Goal: Check status: Check status

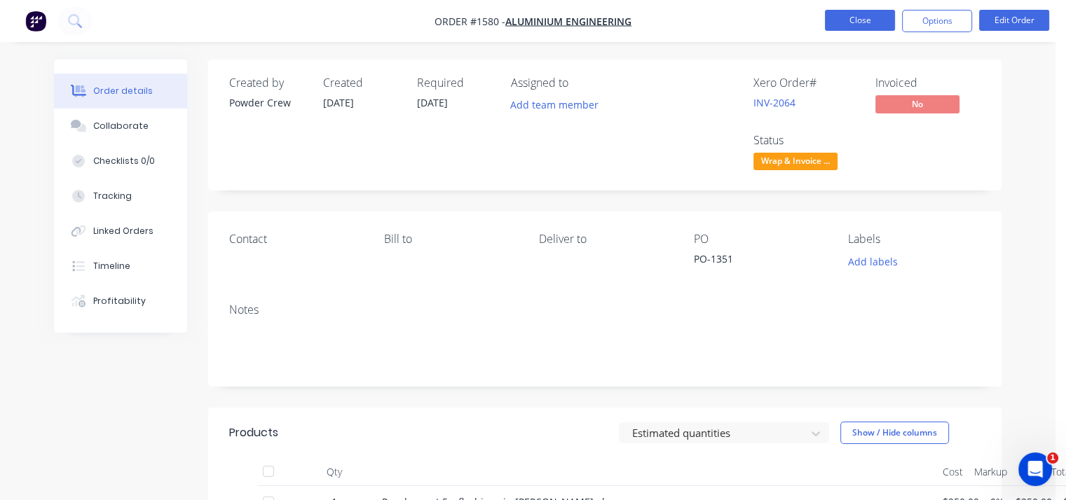
click at [863, 18] on button "Close" at bounding box center [860, 20] width 70 height 21
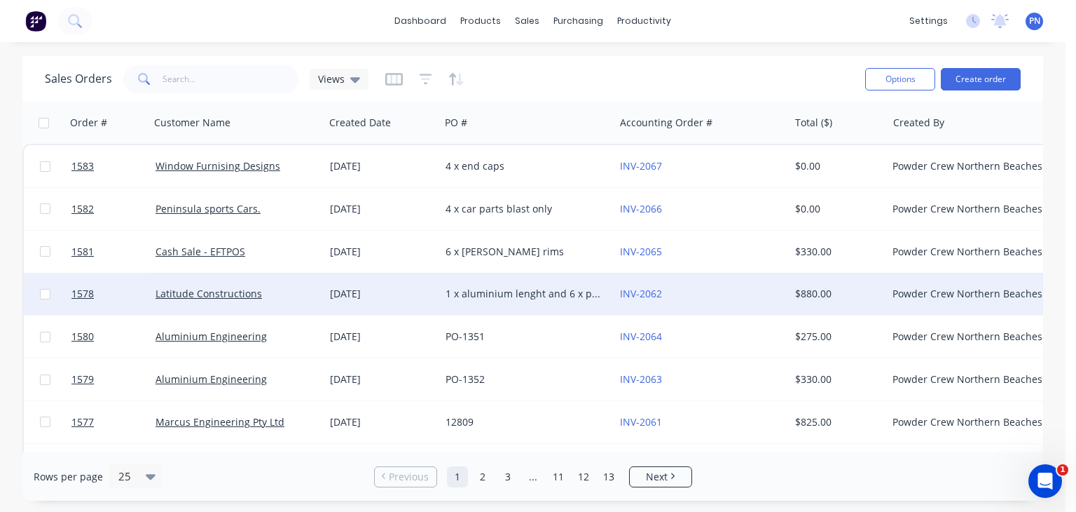
click at [488, 296] on div "1 x aluminium lenght and 6 x plates" at bounding box center [524, 294] width 156 height 14
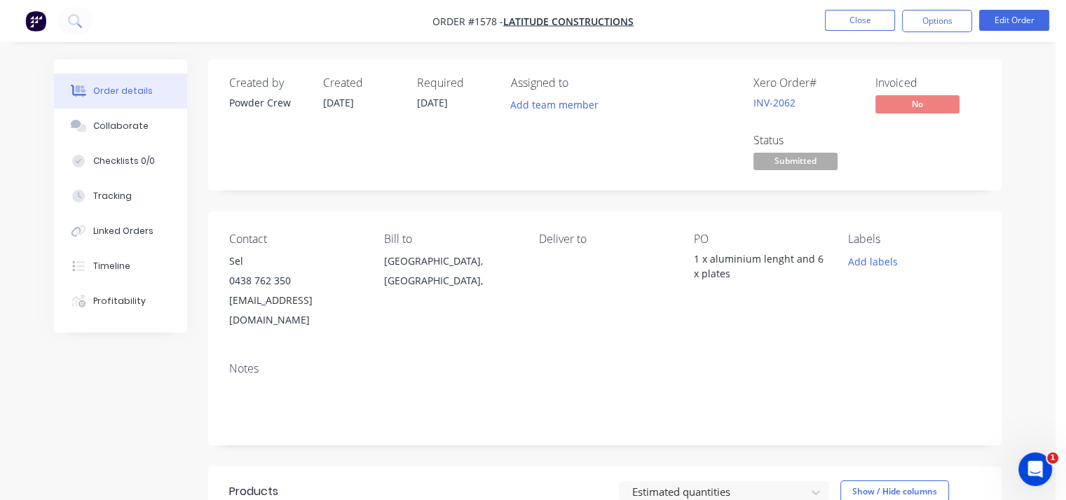
click at [811, 163] on span "Submitted" at bounding box center [795, 162] width 84 height 18
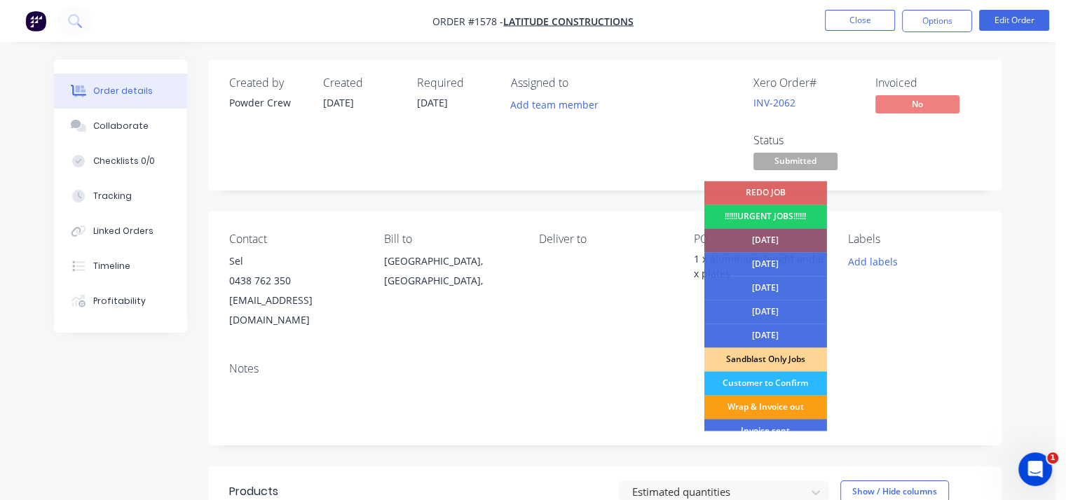
click at [772, 402] on div "Wrap & Invoice out" at bounding box center [765, 407] width 123 height 24
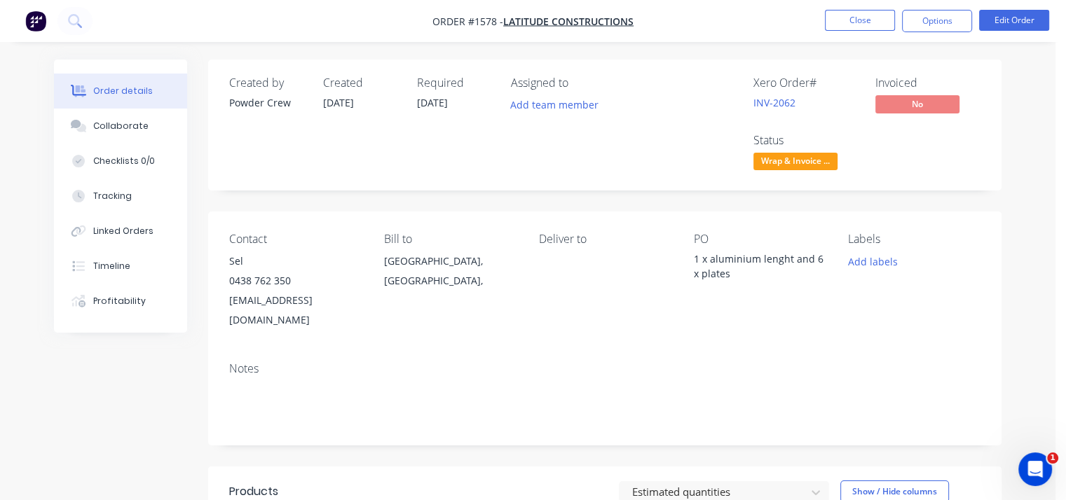
click at [984, 210] on div "Created by Powder Crew Created [DATE] Required [DATE] Assigned to Add team memb…" at bounding box center [604, 435] width 793 height 751
click at [838, 29] on button "Close" at bounding box center [860, 20] width 70 height 21
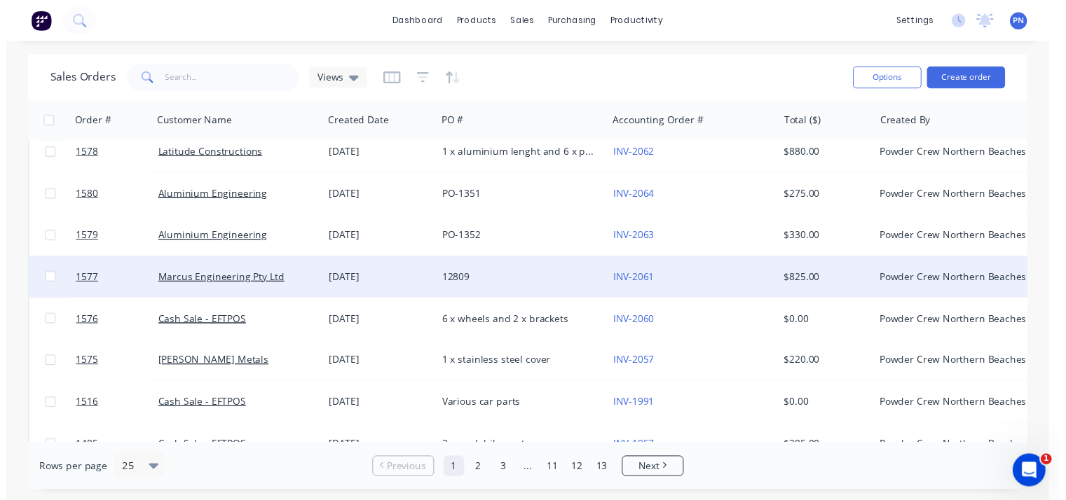
scroll to position [140, 0]
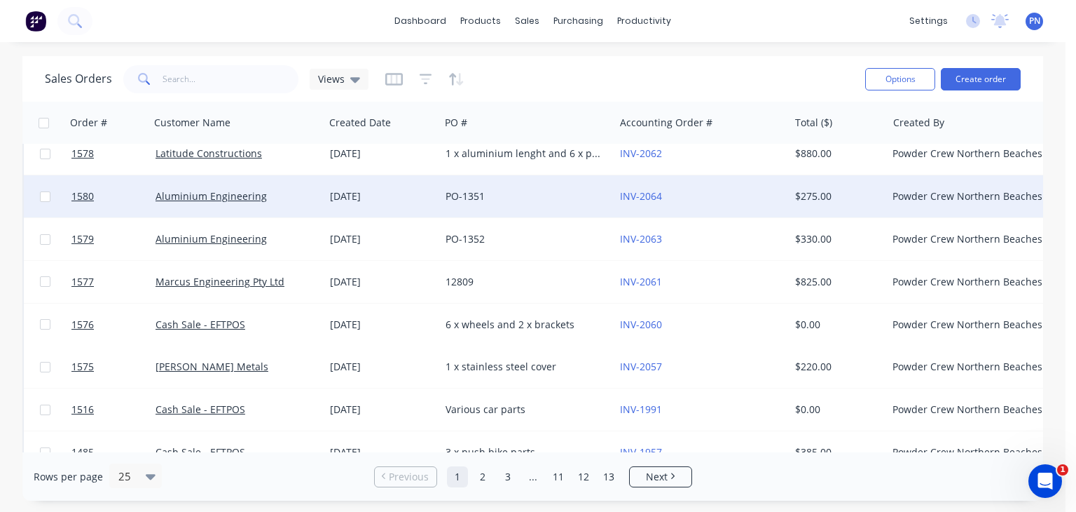
click at [547, 203] on div "PO-1351" at bounding box center [527, 196] width 175 height 42
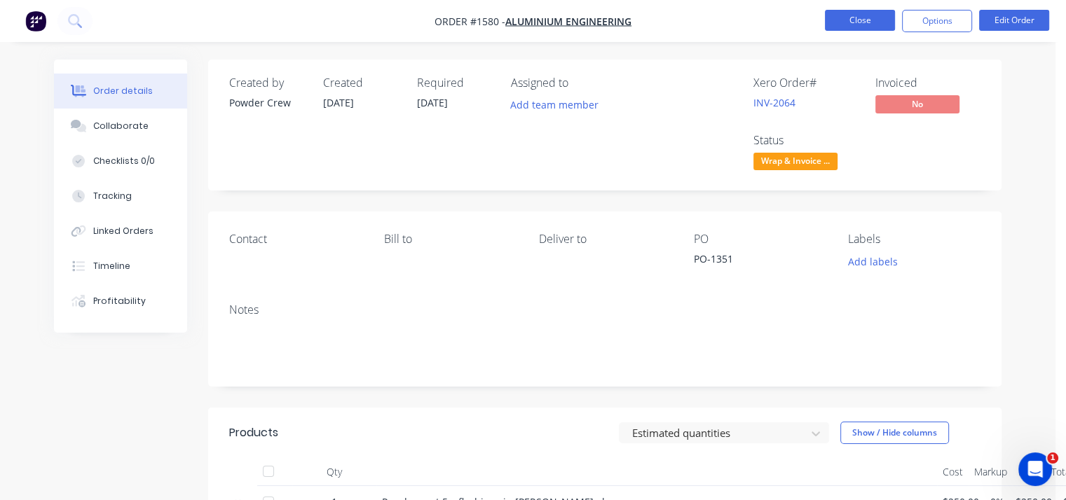
click at [858, 17] on button "Close" at bounding box center [860, 20] width 70 height 21
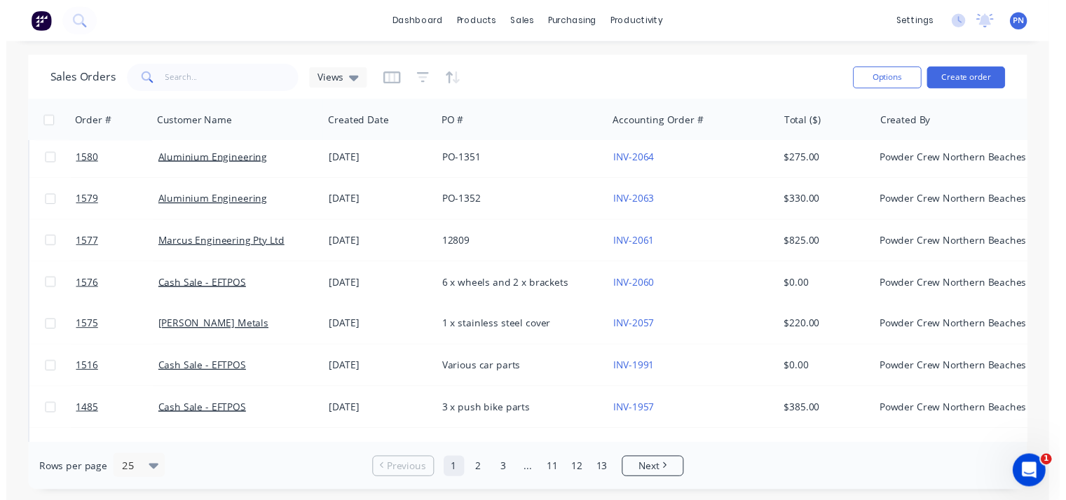
scroll to position [210, 0]
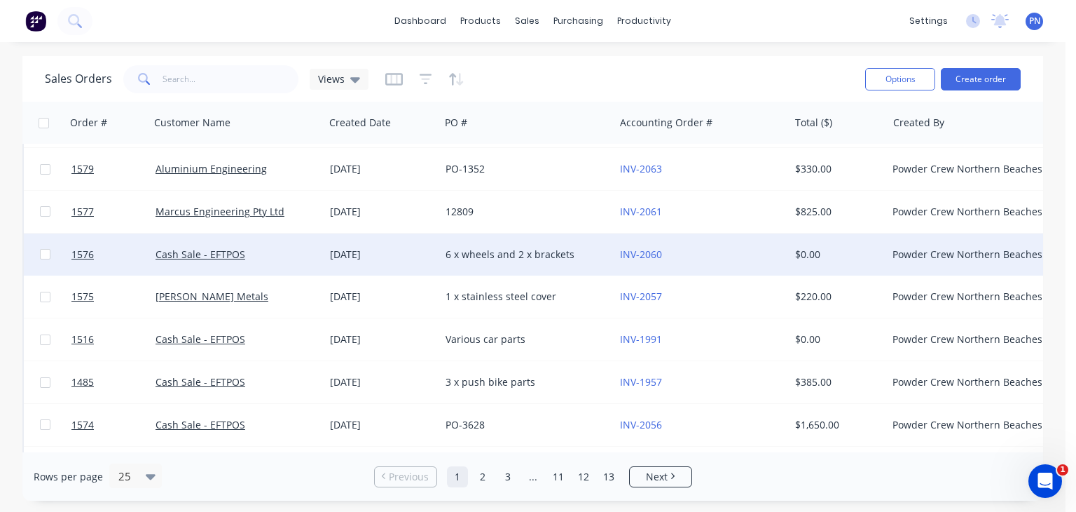
click at [533, 260] on div "6 x wheels and 2 x brackets" at bounding box center [524, 254] width 156 height 14
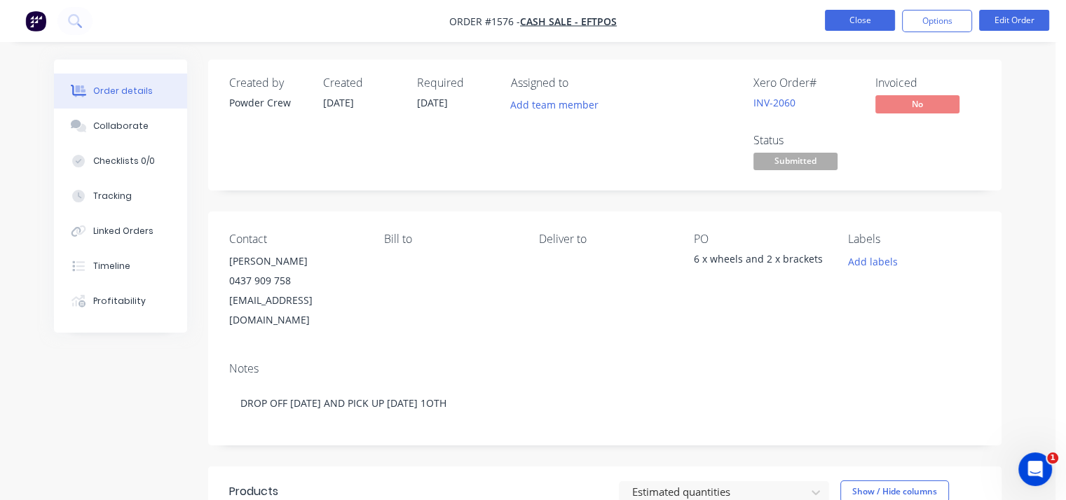
click at [831, 27] on button "Close" at bounding box center [860, 20] width 70 height 21
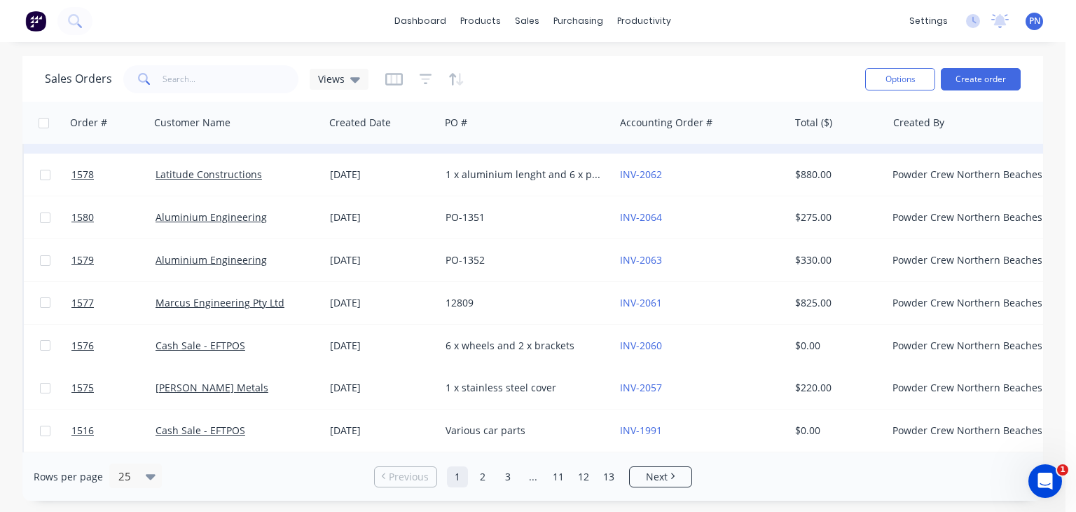
scroll to position [210, 0]
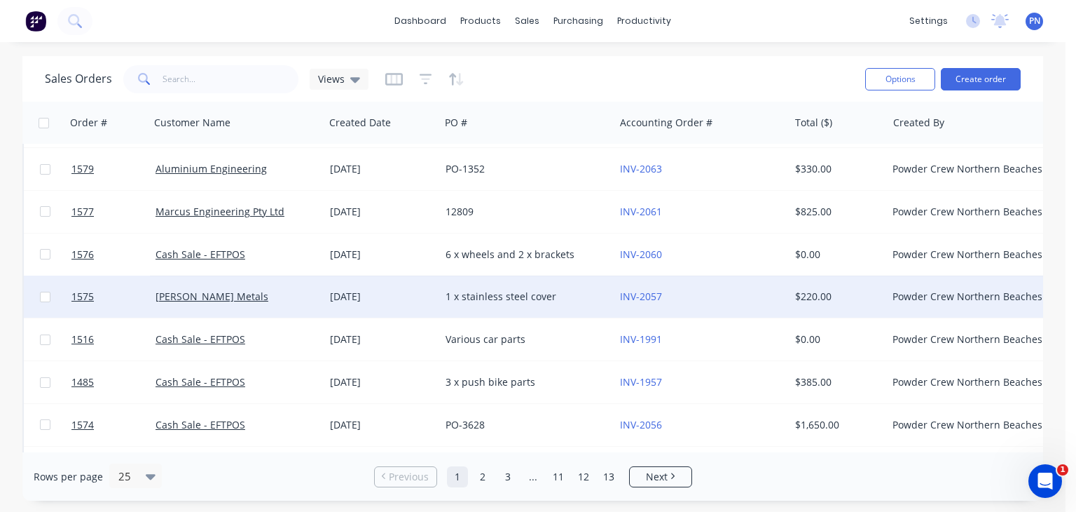
click at [536, 289] on div "1 x stainless steel cover" at bounding box center [524, 296] width 156 height 14
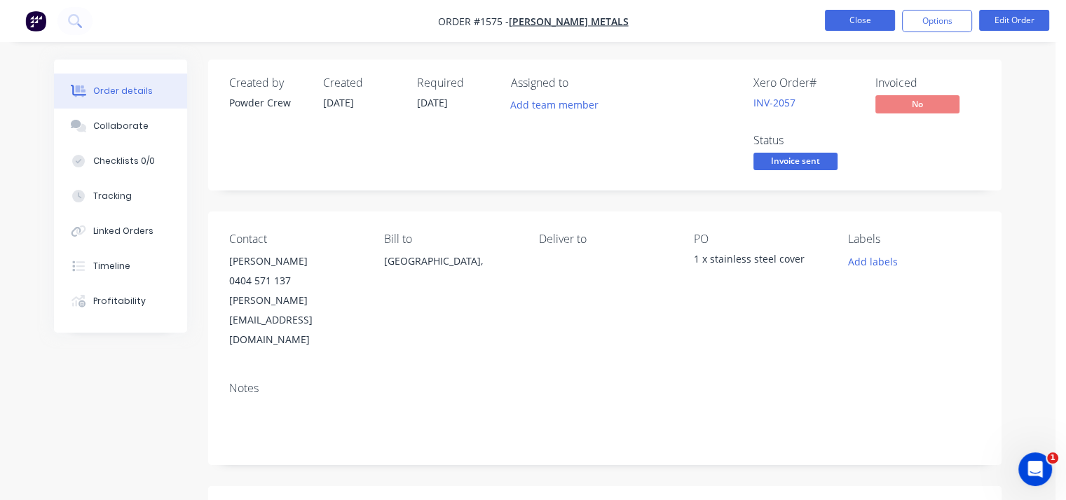
click at [863, 25] on button "Close" at bounding box center [860, 20] width 70 height 21
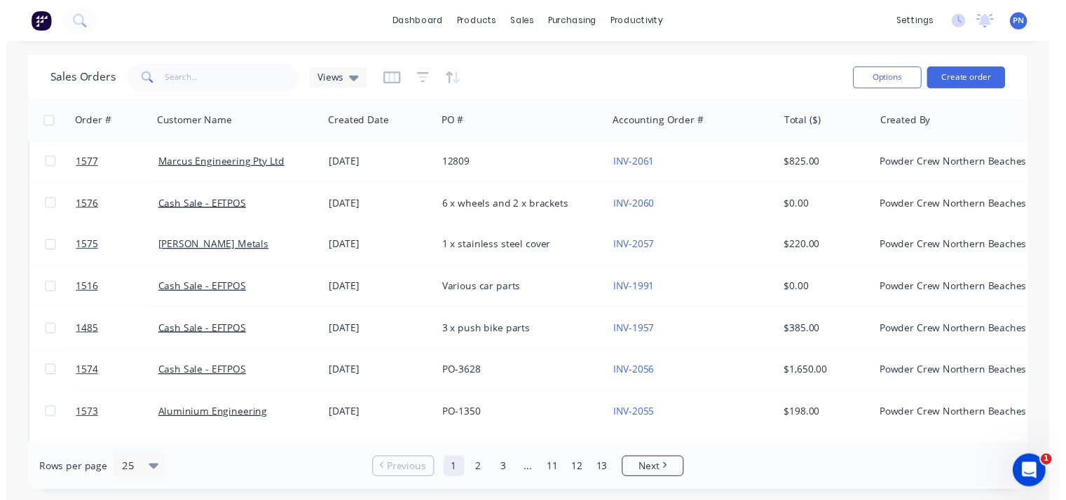
scroll to position [280, 0]
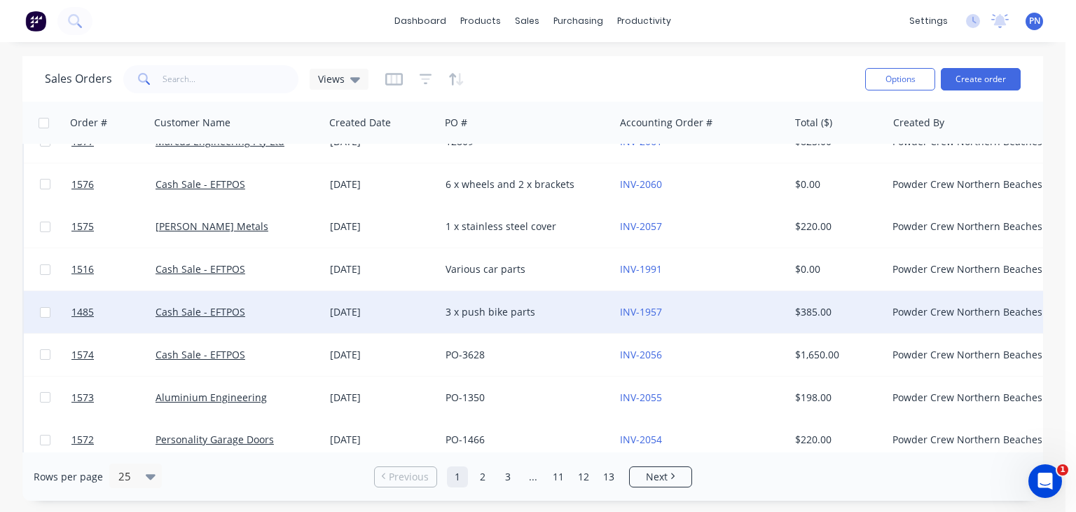
click at [541, 311] on div "3 x push bike parts" at bounding box center [524, 312] width 156 height 14
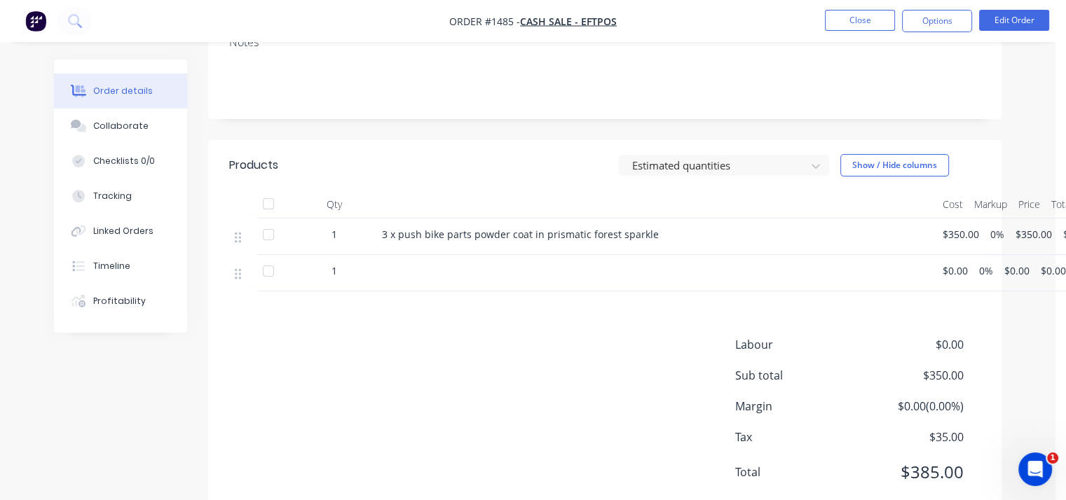
scroll to position [347, 0]
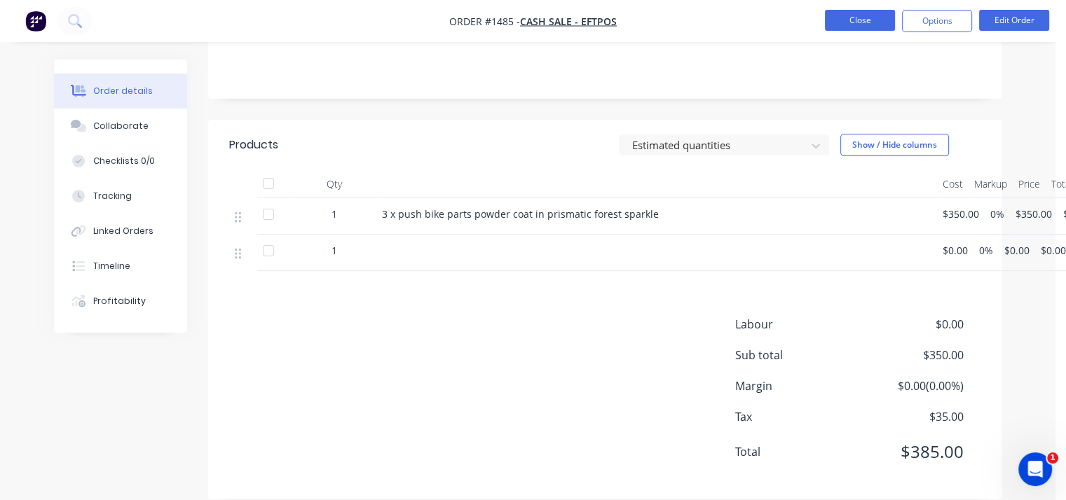
click at [842, 23] on button "Close" at bounding box center [860, 20] width 70 height 21
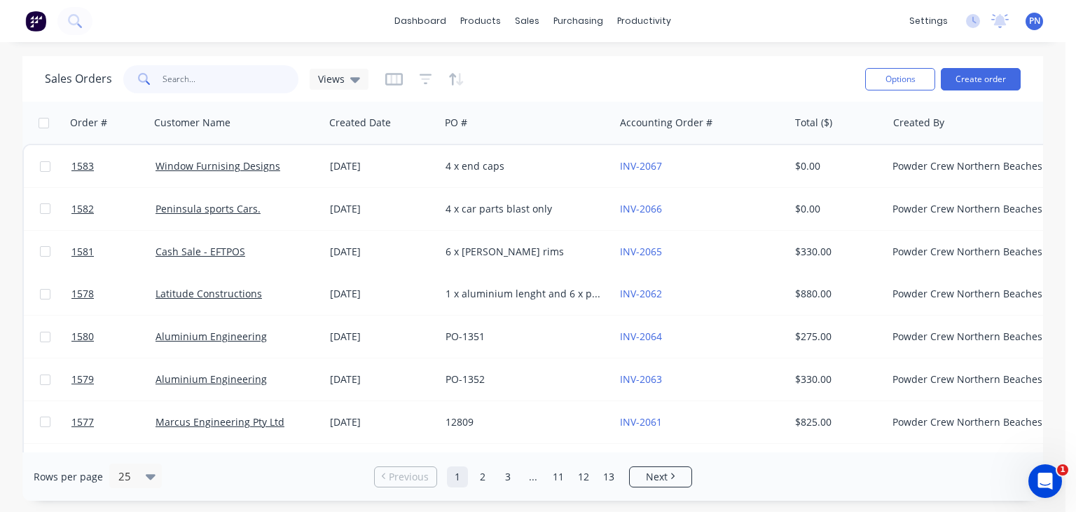
click at [168, 77] on input "text" at bounding box center [231, 79] width 137 height 28
type input "1511"
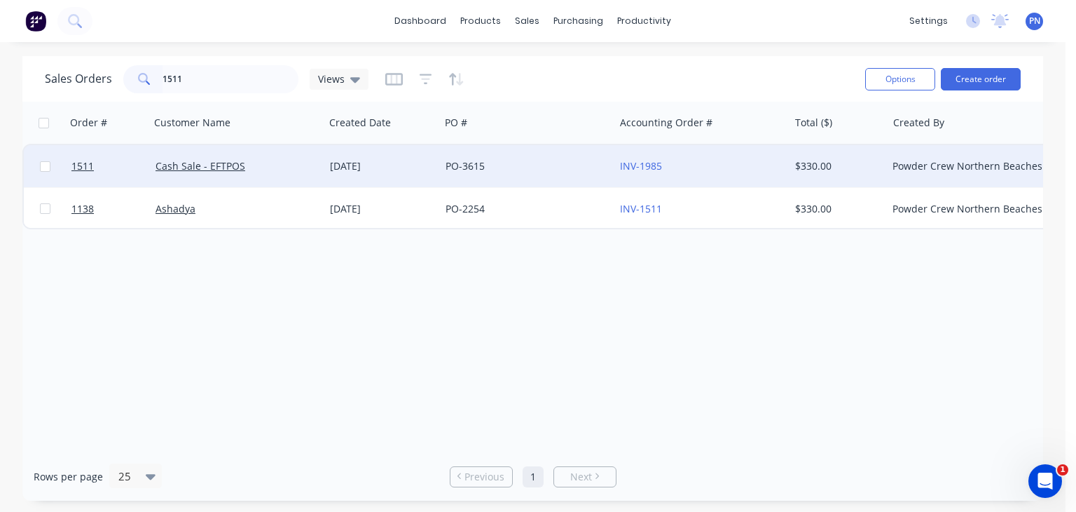
click at [460, 170] on div "PO-3615" at bounding box center [524, 166] width 156 height 14
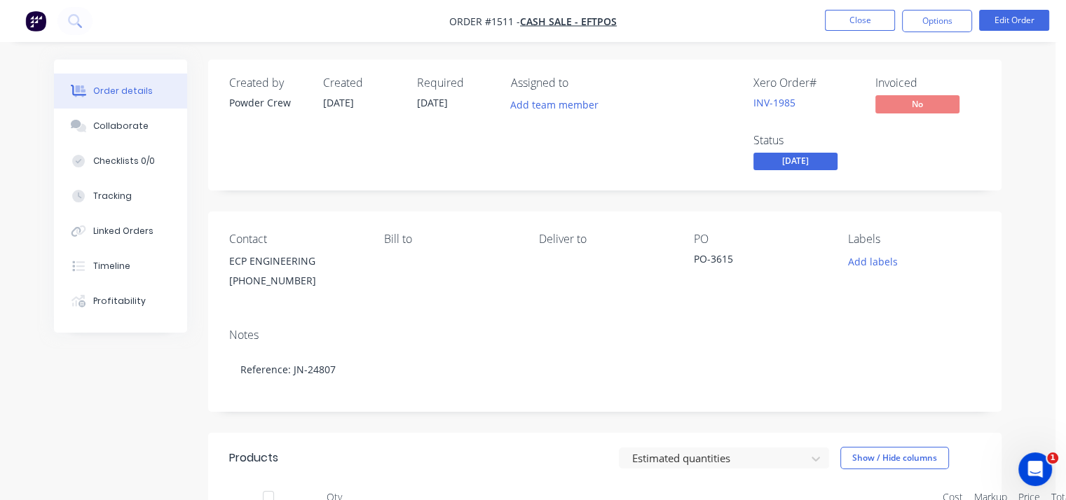
click at [798, 149] on span at bounding box center [795, 150] width 9 height 4
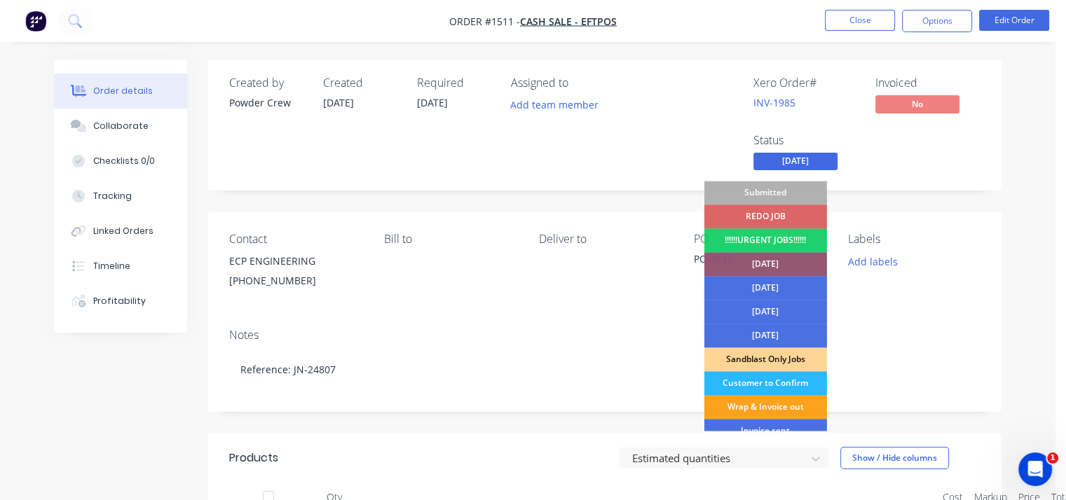
click at [798, 154] on span "[DATE]" at bounding box center [795, 162] width 84 height 18
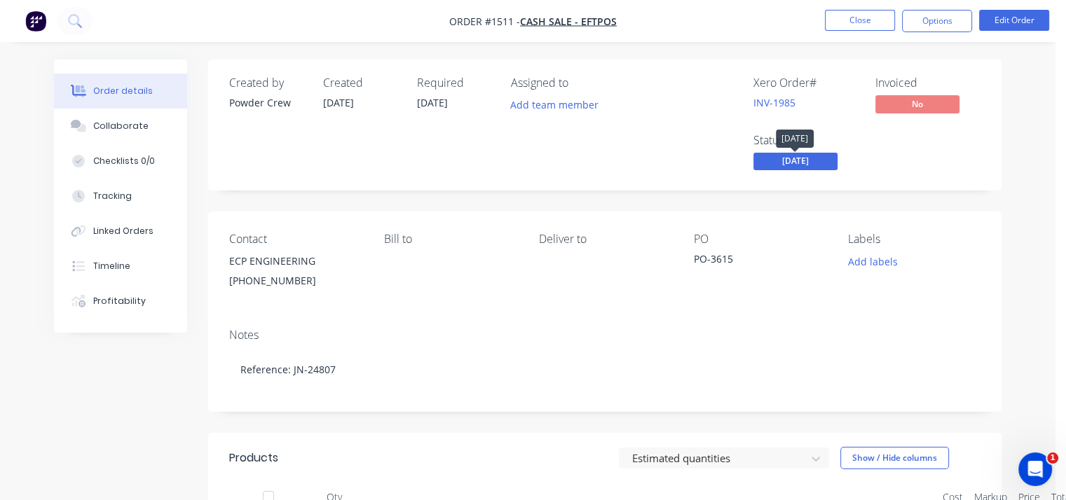
click at [798, 154] on span "[DATE]" at bounding box center [795, 162] width 84 height 18
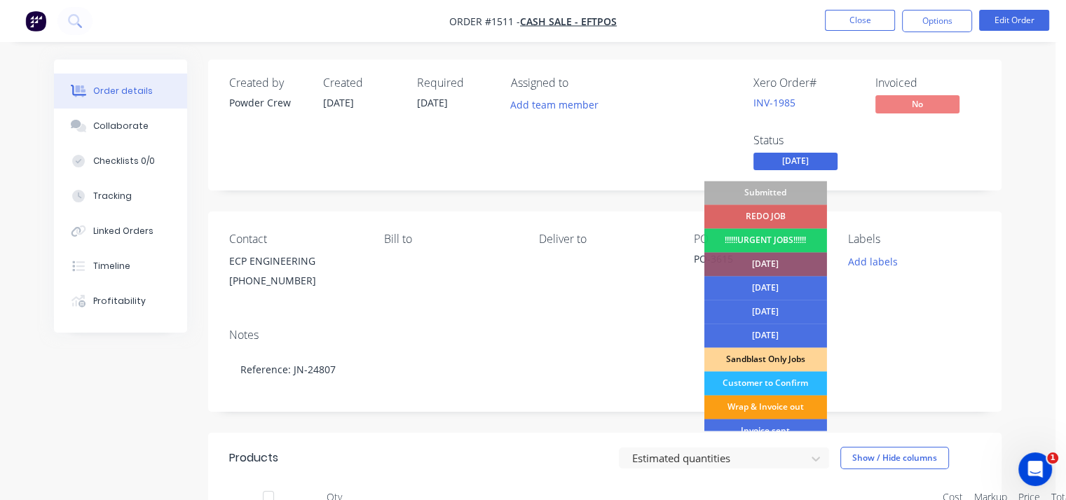
click at [788, 404] on div "Wrap & Invoice out" at bounding box center [765, 407] width 123 height 24
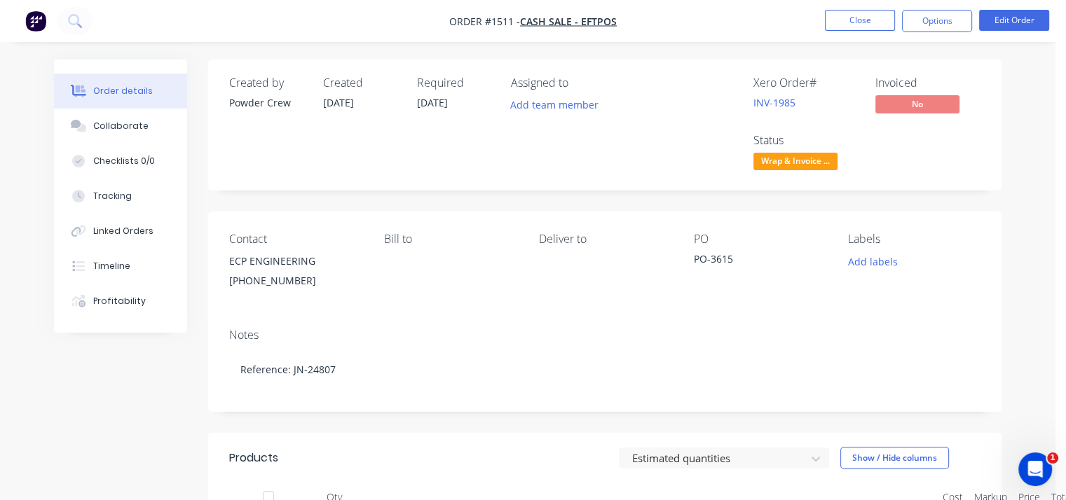
click at [994, 231] on div "Contact ECP ENGINEERING [PHONE_NUMBER] Bill to Deliver to PO PO-3615 Labels Add…" at bounding box center [604, 265] width 793 height 106
click at [861, 23] on button "Close" at bounding box center [860, 20] width 70 height 21
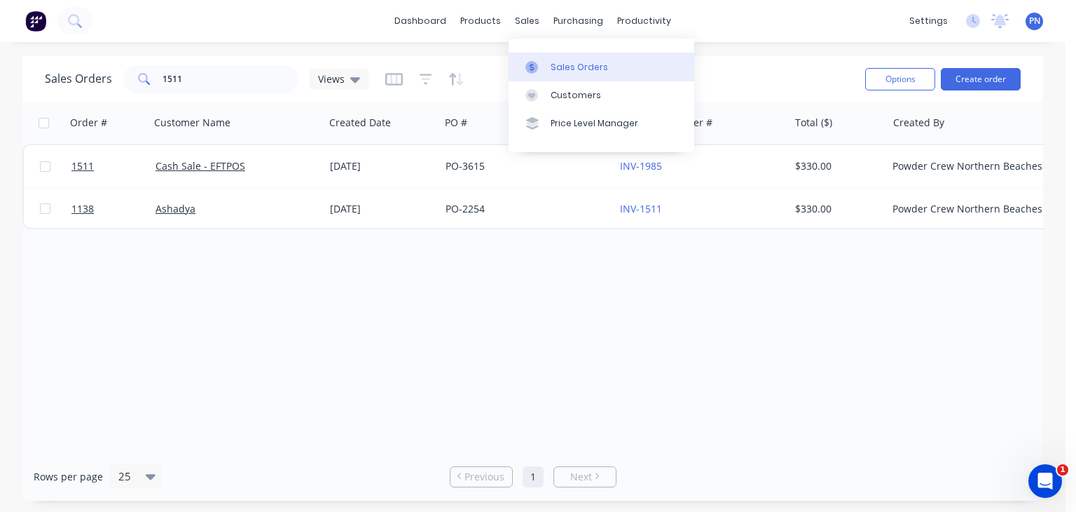
drag, startPoint x: 556, startPoint y: 57, endPoint x: 563, endPoint y: 60, distance: 7.5
click at [556, 57] on link "Sales Orders" at bounding box center [602, 67] width 186 height 28
click at [569, 67] on div "Sales Orders" at bounding box center [579, 67] width 57 height 13
drag, startPoint x: 715, startPoint y: 273, endPoint x: 706, endPoint y: 278, distance: 10.7
click at [711, 275] on div "Order # Customer Name Created Date PO # Accounting Order # Total ($) Created By…" at bounding box center [532, 277] width 1021 height 350
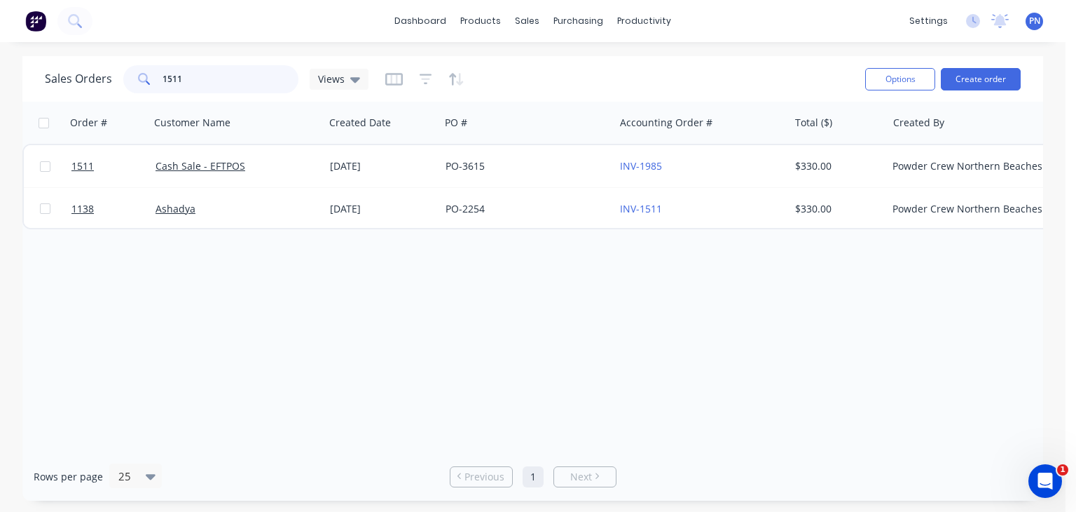
click at [220, 71] on input "1511" at bounding box center [231, 79] width 137 height 28
type input "1578"
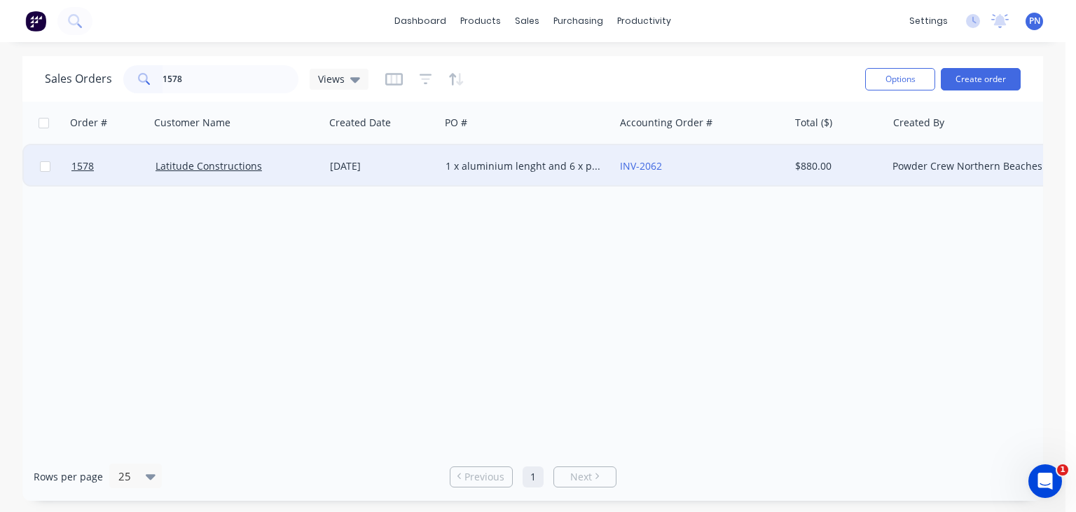
click at [327, 169] on div "[DATE]" at bounding box center [382, 166] width 116 height 42
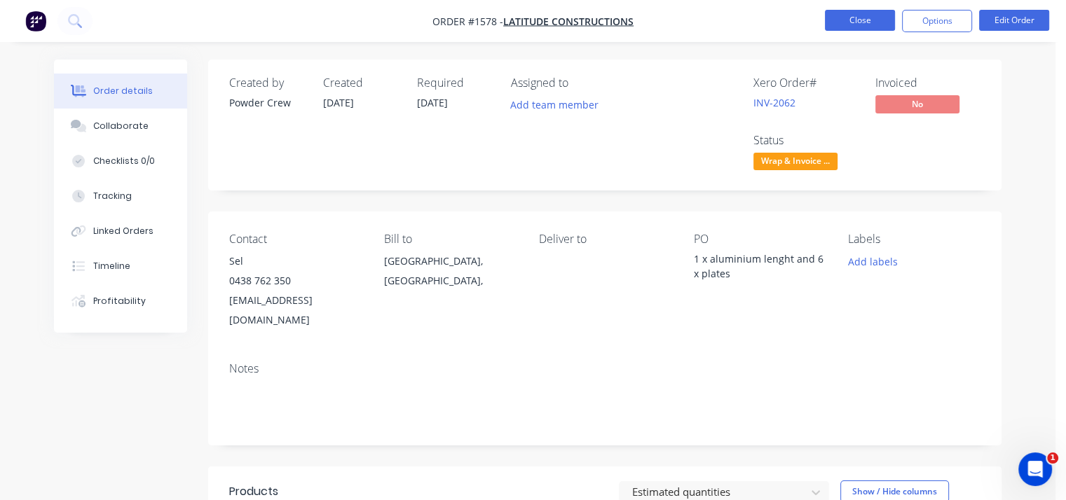
click at [867, 28] on button "Close" at bounding box center [860, 20] width 70 height 21
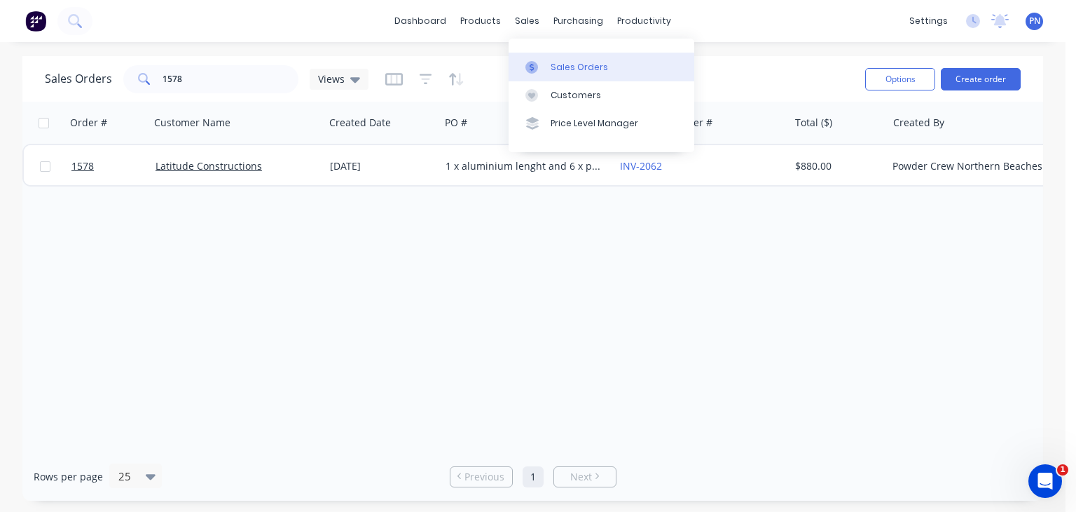
click at [553, 60] on link "Sales Orders" at bounding box center [602, 67] width 186 height 28
